Goal: Information Seeking & Learning: Learn about a topic

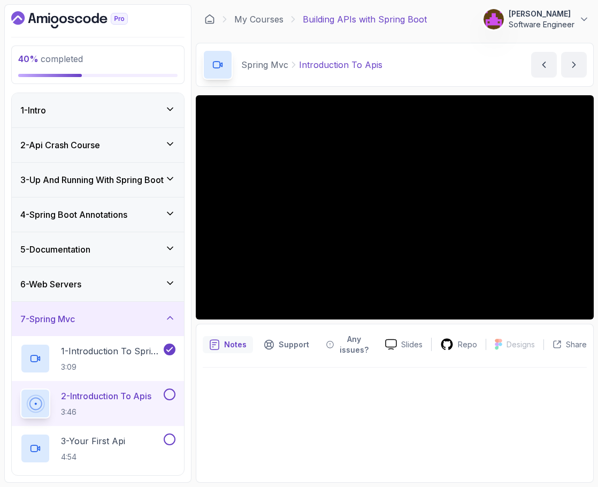
scroll to position [217, 0]
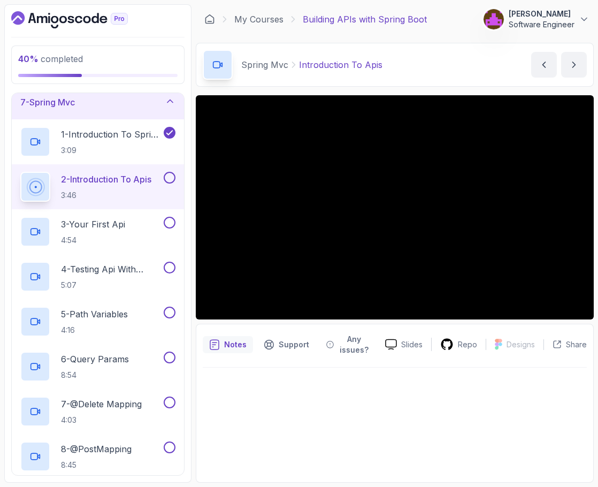
click at [68, 18] on icon "Dashboard" at bounding box center [71, 19] width 6 height 7
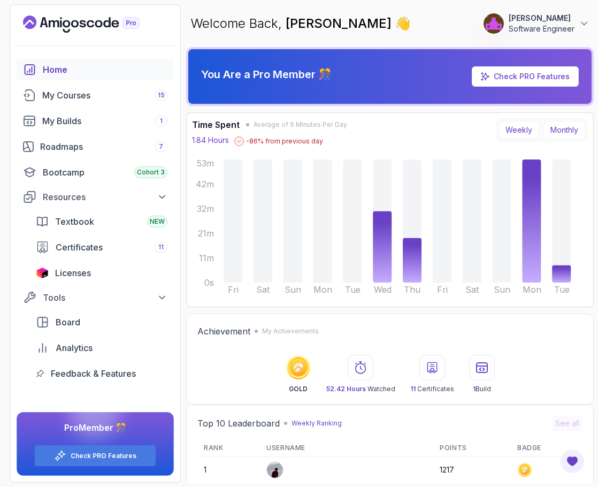
click at [582, 133] on button "Monthly" at bounding box center [564, 130] width 42 height 18
click at [564, 130] on button "Monthly" at bounding box center [564, 130] width 42 height 18
click at [525, 126] on button "Weekly" at bounding box center [518, 130] width 41 height 18
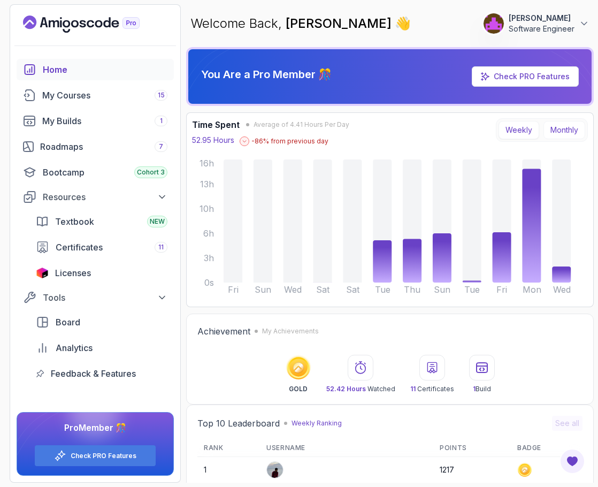
click at [561, 137] on button "Monthly" at bounding box center [564, 130] width 42 height 18
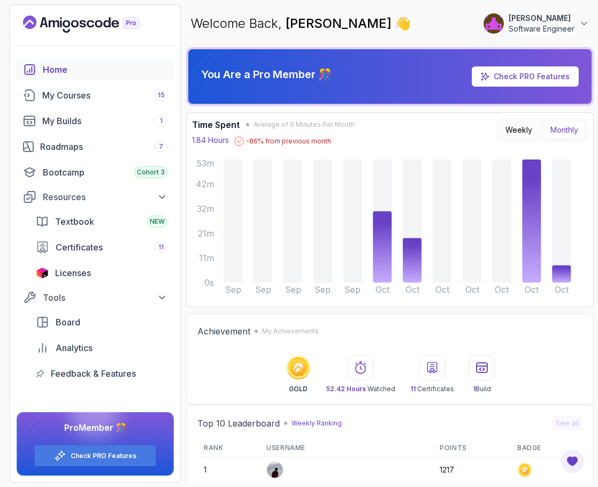
click at [555, 126] on button "Monthly" at bounding box center [564, 130] width 42 height 18
click at [56, 155] on link "Roadmaps 7" at bounding box center [95, 146] width 157 height 21
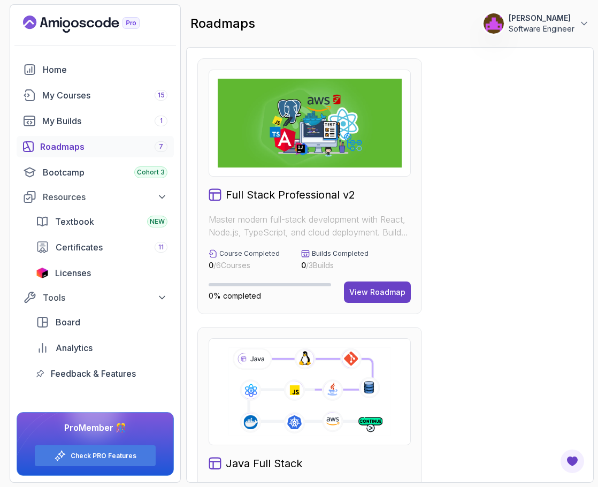
scroll to position [52, 0]
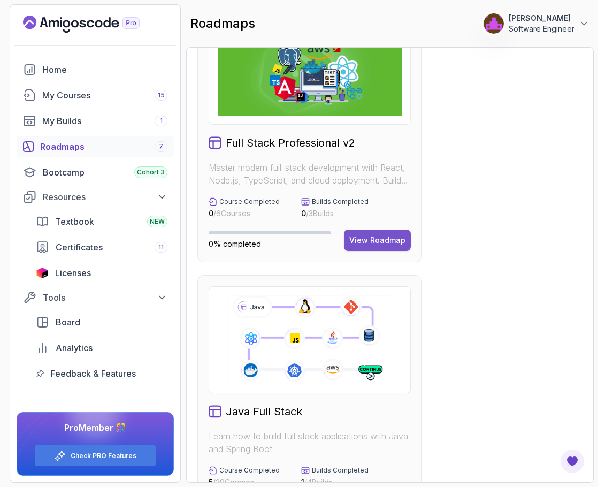
click at [391, 241] on div "View Roadmap" at bounding box center [377, 240] width 56 height 11
